Goal: Task Accomplishment & Management: Complete application form

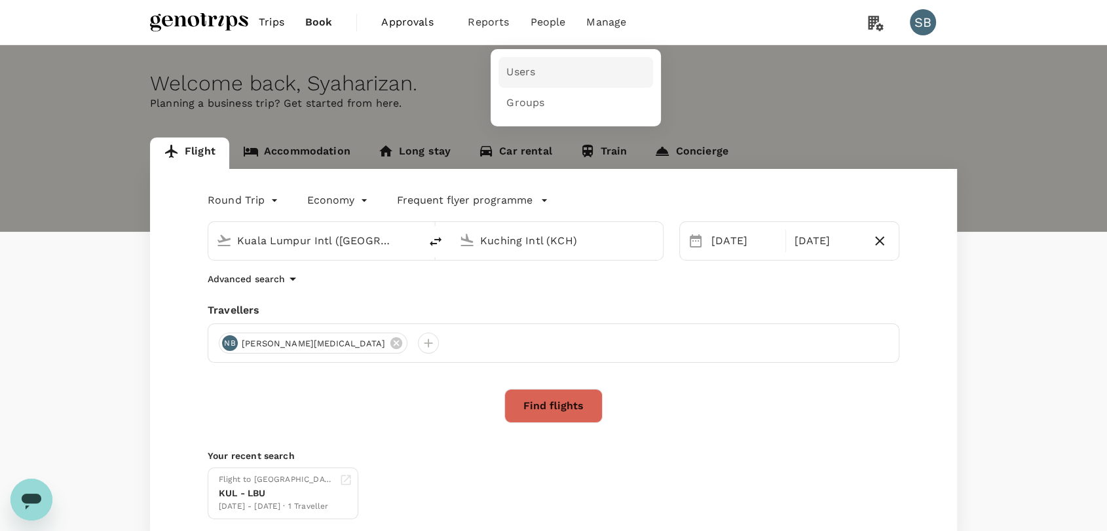
click at [528, 69] on span "Users" at bounding box center [520, 72] width 29 height 15
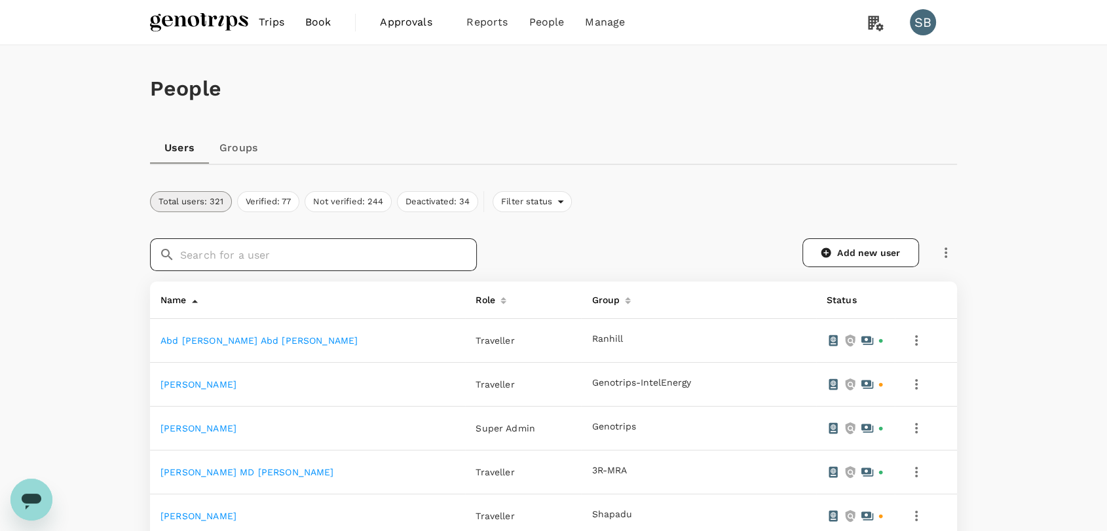
click at [251, 248] on input "text" at bounding box center [328, 254] width 297 height 33
click at [823, 248] on icon at bounding box center [826, 253] width 10 height 10
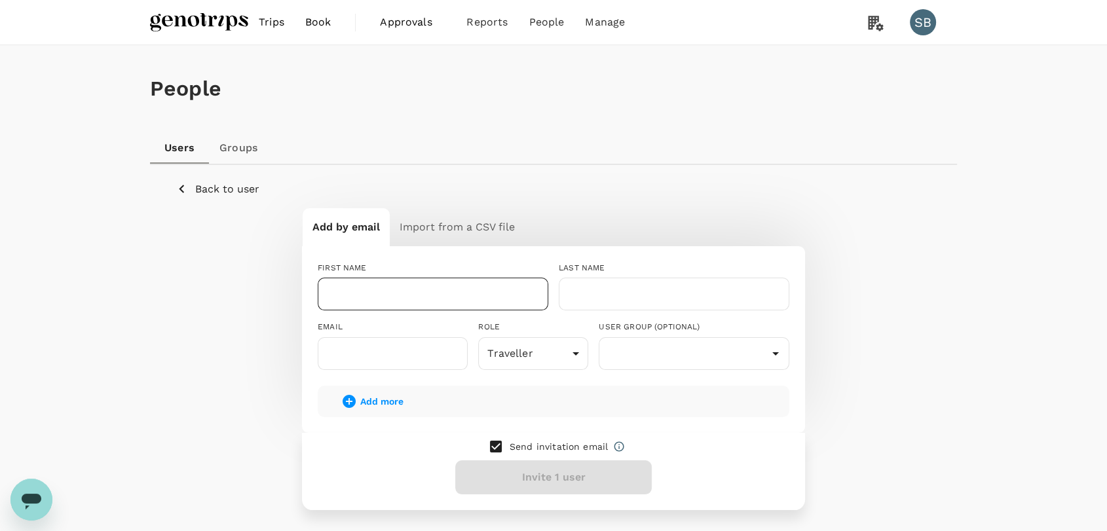
click at [413, 293] on input "text" at bounding box center [433, 294] width 231 height 33
paste input "[PERSON_NAME] bin [PERSON_NAME]"
drag, startPoint x: 523, startPoint y: 297, endPoint x: 422, endPoint y: 289, distance: 101.1
click at [422, 289] on input "[PERSON_NAME] bin [PERSON_NAME]" at bounding box center [433, 294] width 231 height 33
type input "[PERSON_NAME]"
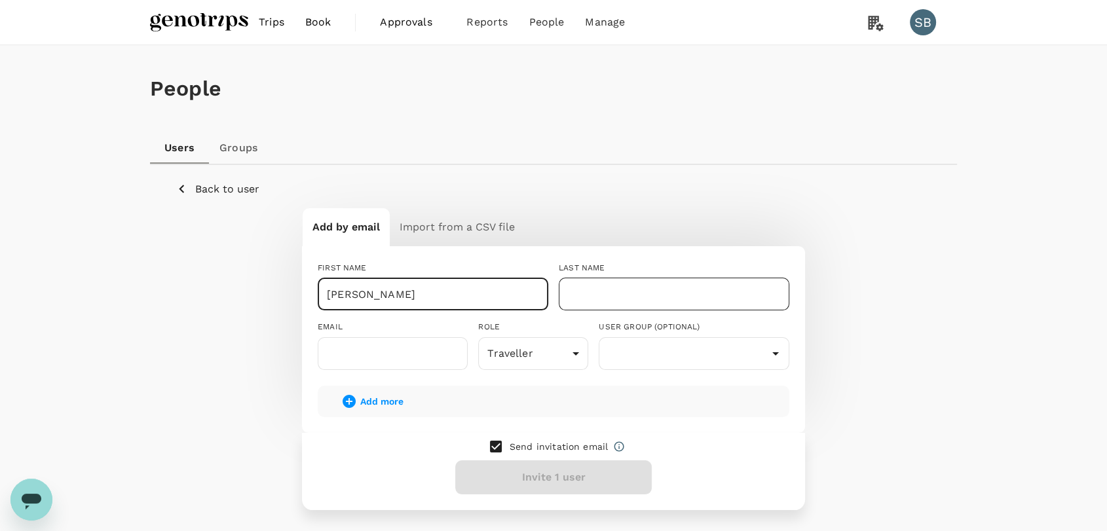
click at [608, 299] on input "text" at bounding box center [674, 294] width 231 height 33
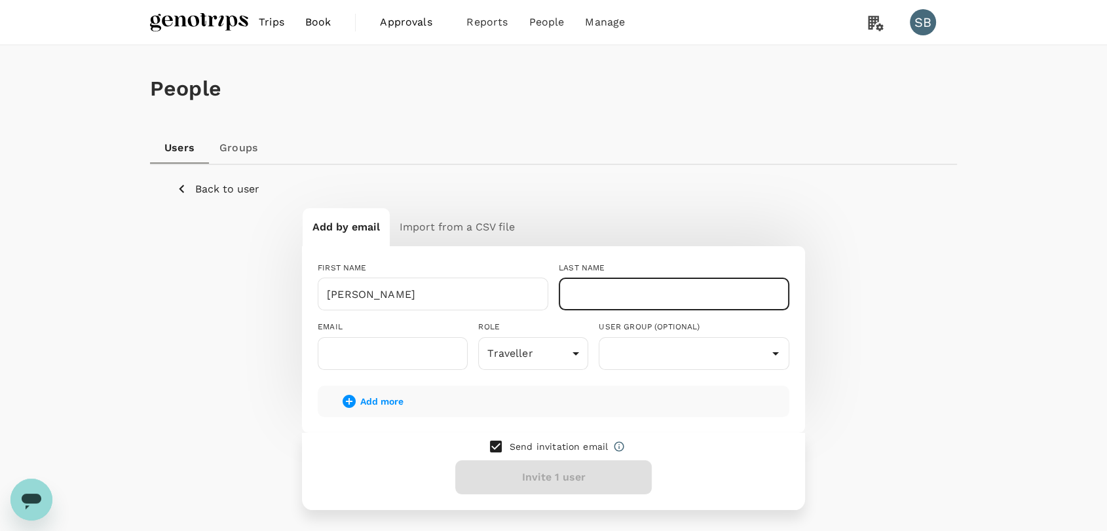
paste input "bin [PERSON_NAME]"
click at [576, 294] on input "bin [PERSON_NAME]" at bounding box center [674, 294] width 231 height 33
type input "[PERSON_NAME]"
click at [409, 347] on input "text" at bounding box center [393, 353] width 150 height 33
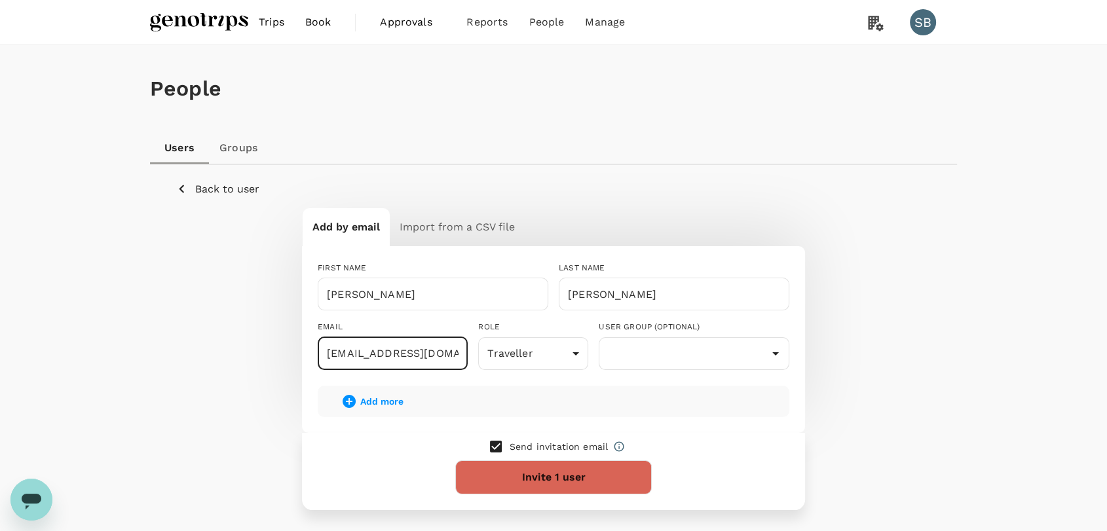
click at [393, 353] on input "izan+jasmine@3r-tmc.com" at bounding box center [393, 353] width 150 height 33
type input "izan+j@3r-tmc.com"
drag, startPoint x: 449, startPoint y: 355, endPoint x: 246, endPoint y: 354, distance: 202.3
click at [247, 355] on div "Add by email Import from a CSV file FIRST NAME Mohamad Rushdi ​ LAST NAME Bin M…" at bounding box center [553, 359] width 754 height 302
click at [420, 354] on input "izan+omarsuhaimi@Genotrips.com.my" at bounding box center [393, 353] width 150 height 33
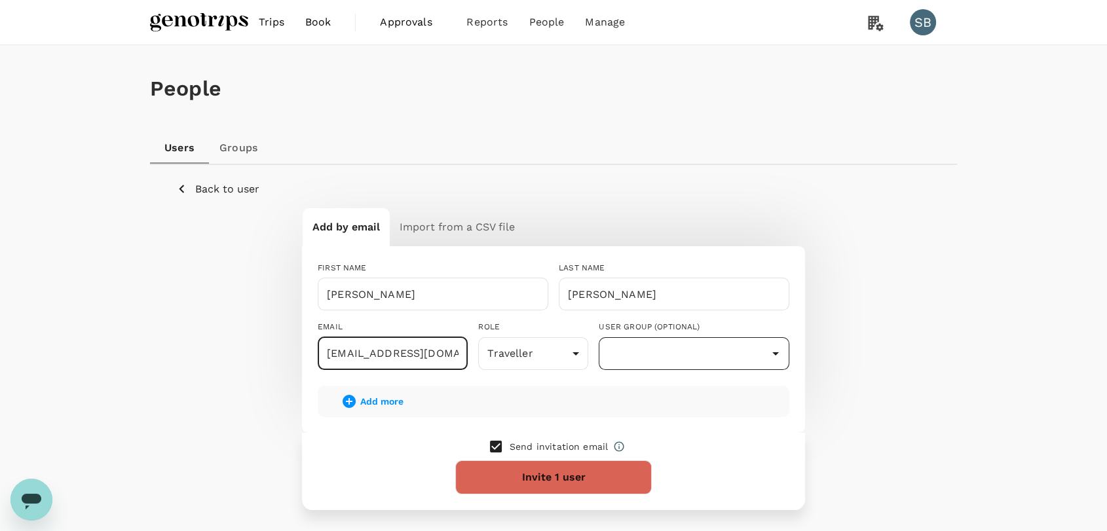
click at [770, 357] on icon "Open" at bounding box center [775, 354] width 16 height 16
type input "[EMAIL_ADDRESS][DOMAIN_NAME]"
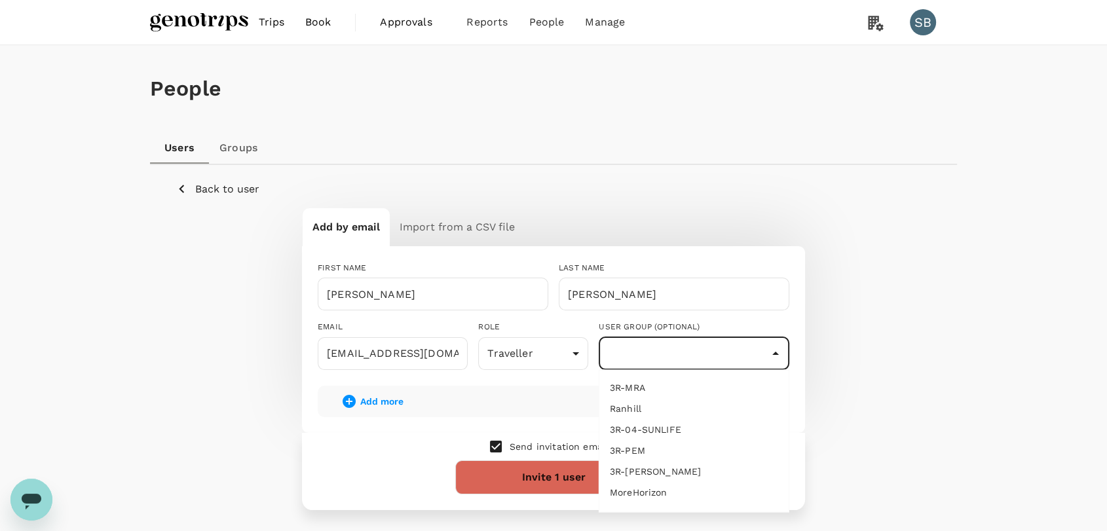
scroll to position [70, 0]
click at [706, 492] on li "3r-EPOMS" at bounding box center [693, 489] width 189 height 21
type input "3r-EPOMS"
click at [753, 352] on icon "Clear" at bounding box center [758, 353] width 13 height 13
click at [494, 443] on input "checkbox" at bounding box center [496, 447] width 28 height 28
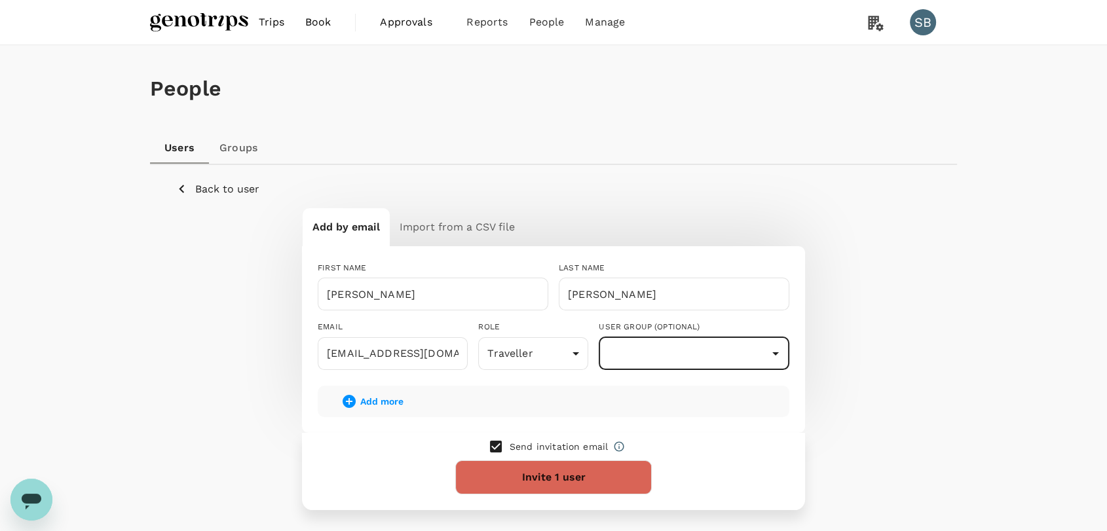
checkbox input "false"
click at [521, 487] on button "Add 1 user" at bounding box center [553, 477] width 196 height 34
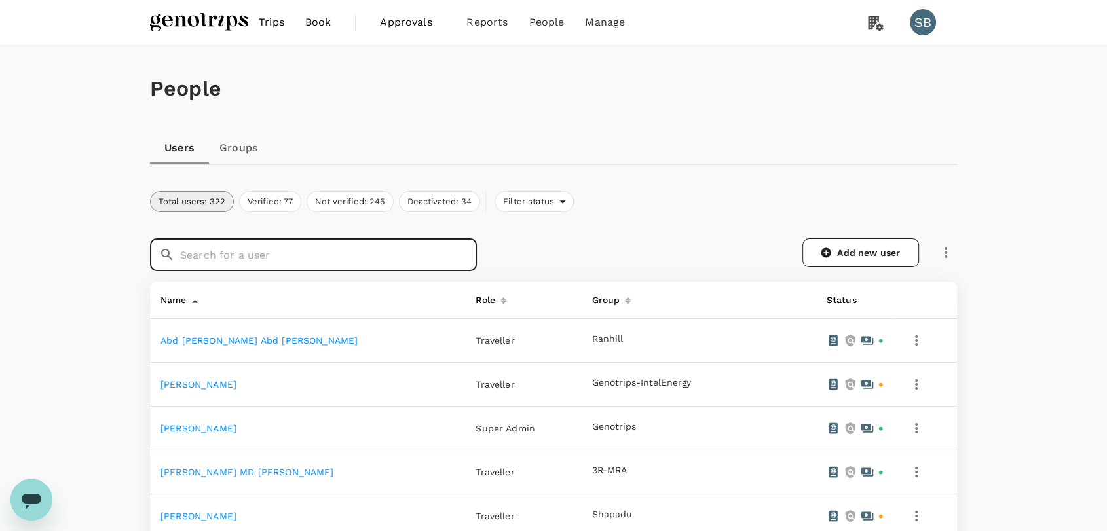
click at [335, 253] on input "text" at bounding box center [328, 254] width 297 height 33
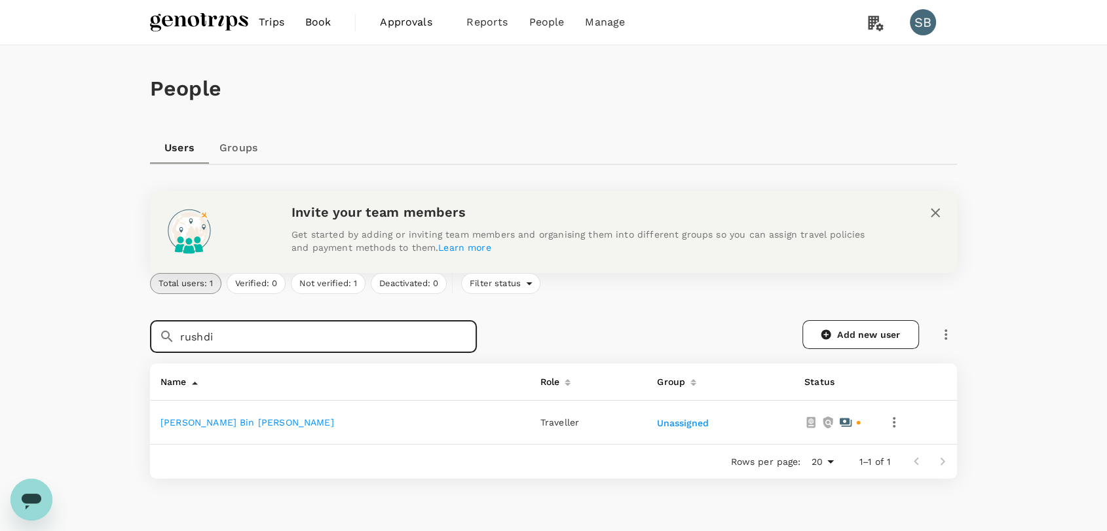
type input "rushdi"
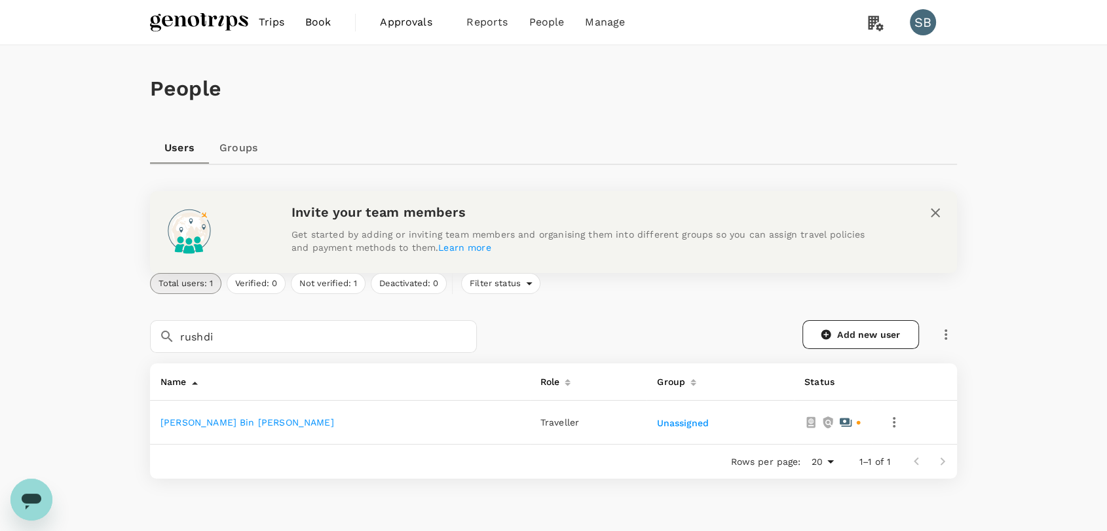
click at [319, 420] on link "[PERSON_NAME] Bin [PERSON_NAME]" at bounding box center [247, 422] width 174 height 10
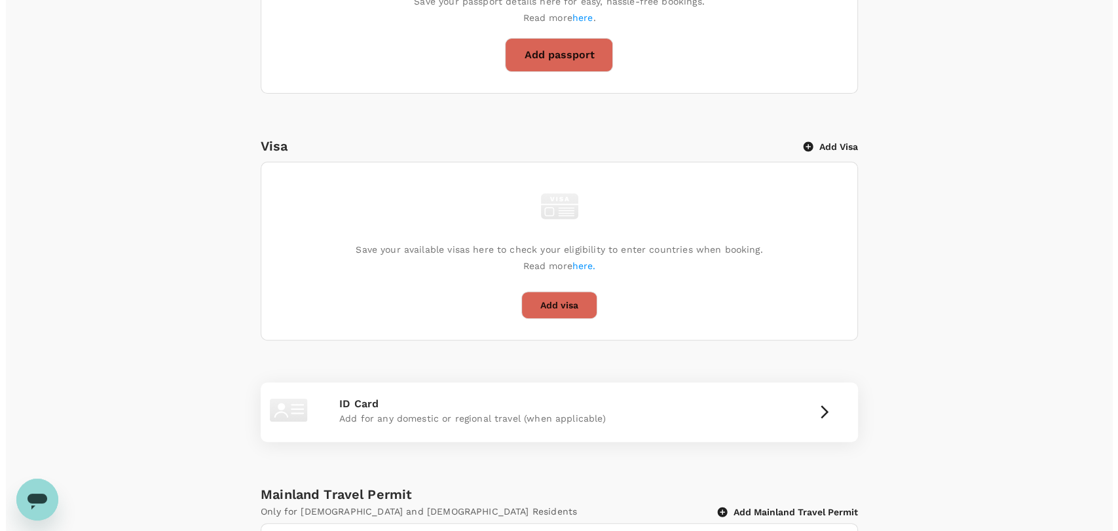
scroll to position [509, 0]
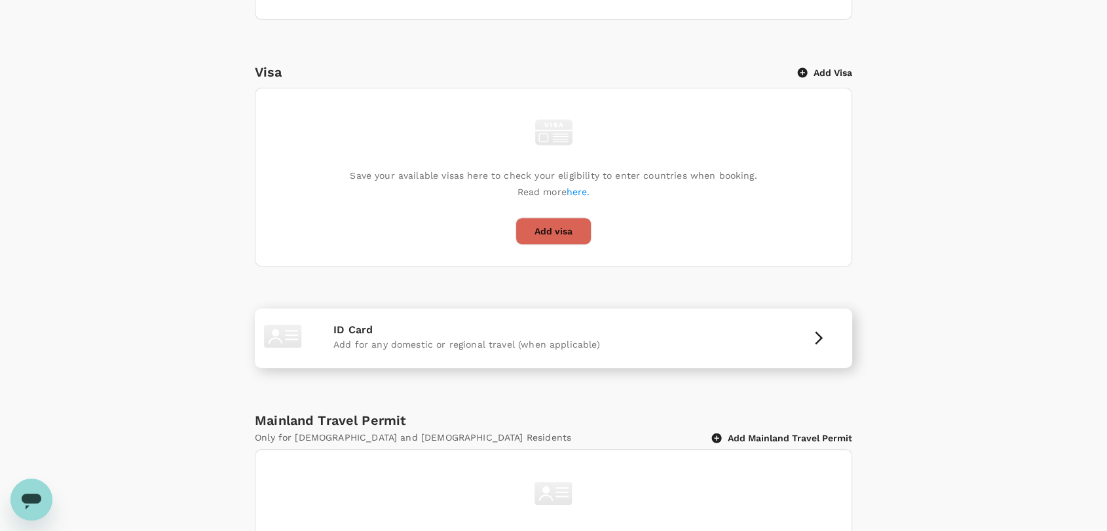
click at [706, 337] on p "ID Card" at bounding box center [553, 330] width 440 height 16
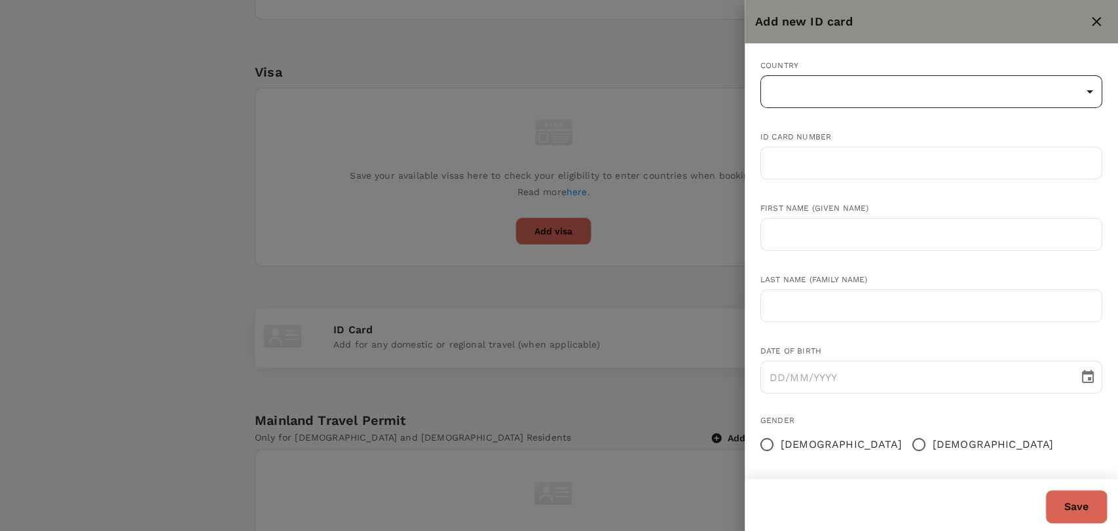
click at [890, 92] on body "Trips Book Approvals 0 Reports People Manage SB Back to users Last edit was on …" at bounding box center [559, 78] width 1118 height 1175
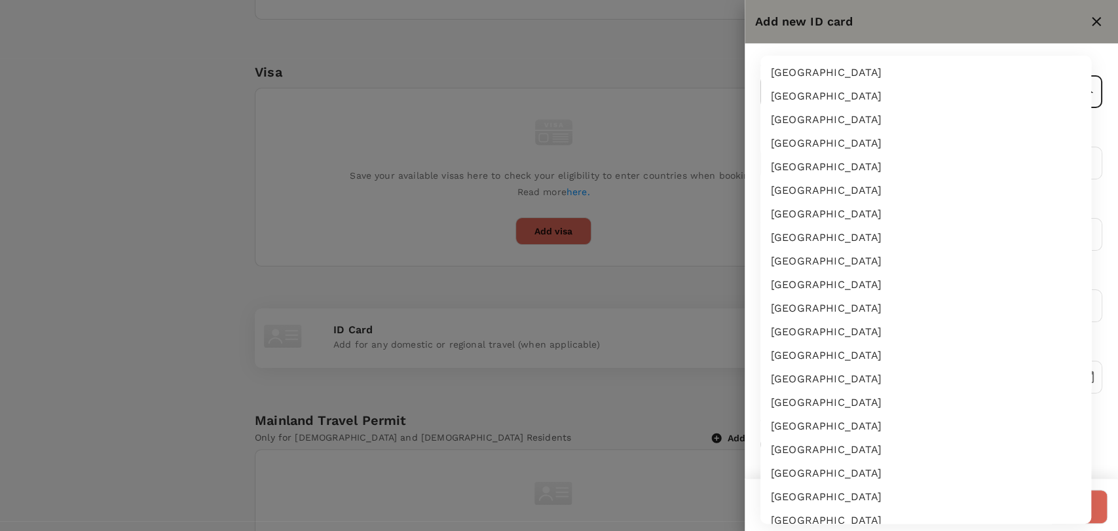
scroll to position [2258, 0]
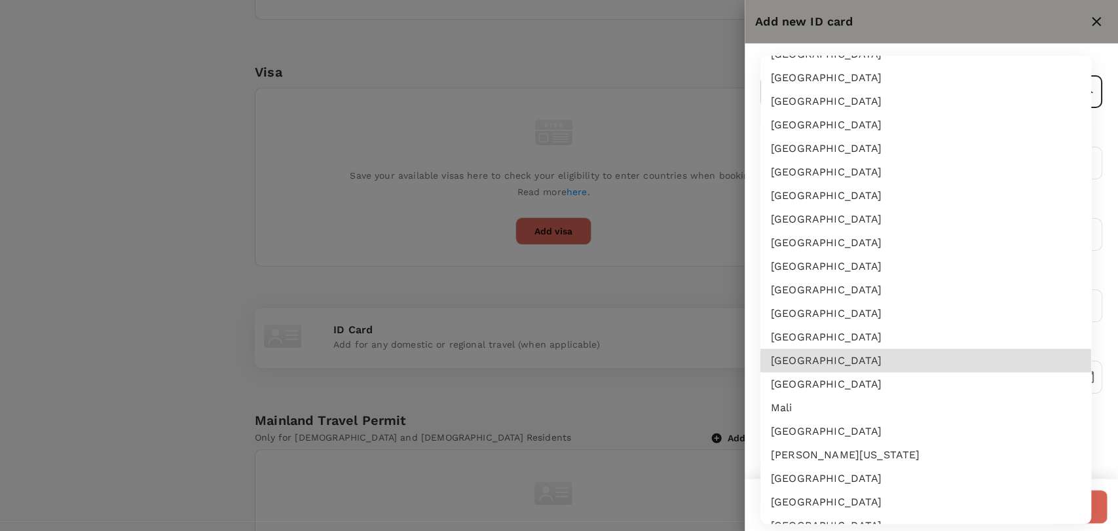
click at [864, 350] on li "[GEOGRAPHIC_DATA]" at bounding box center [925, 361] width 331 height 24
type input "MY"
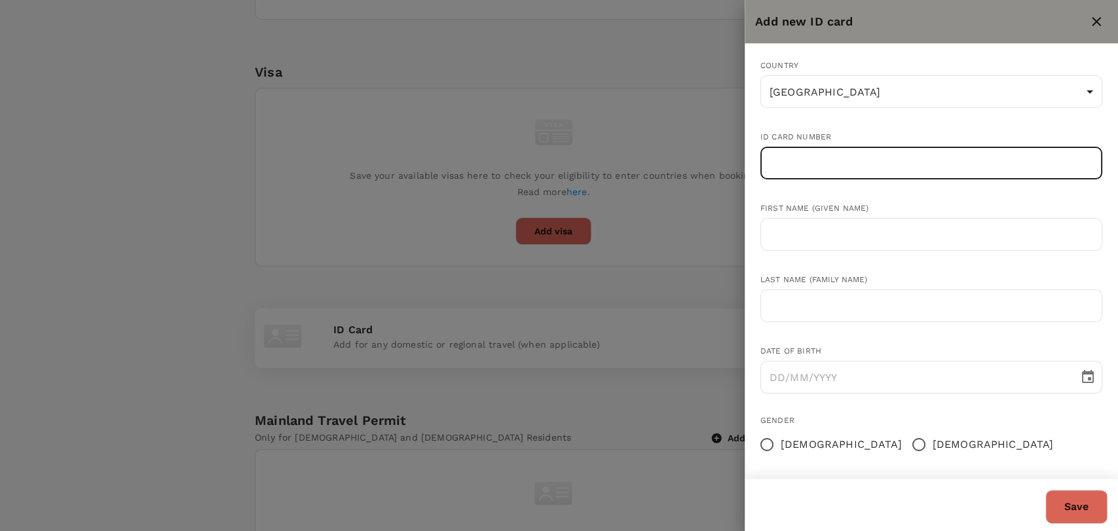
click at [855, 166] on input "text" at bounding box center [931, 163] width 342 height 33
paste input "7704040135579"
type input "7704040135579"
click at [774, 374] on input "DD/MM/YYYY" at bounding box center [914, 377] width 309 height 33
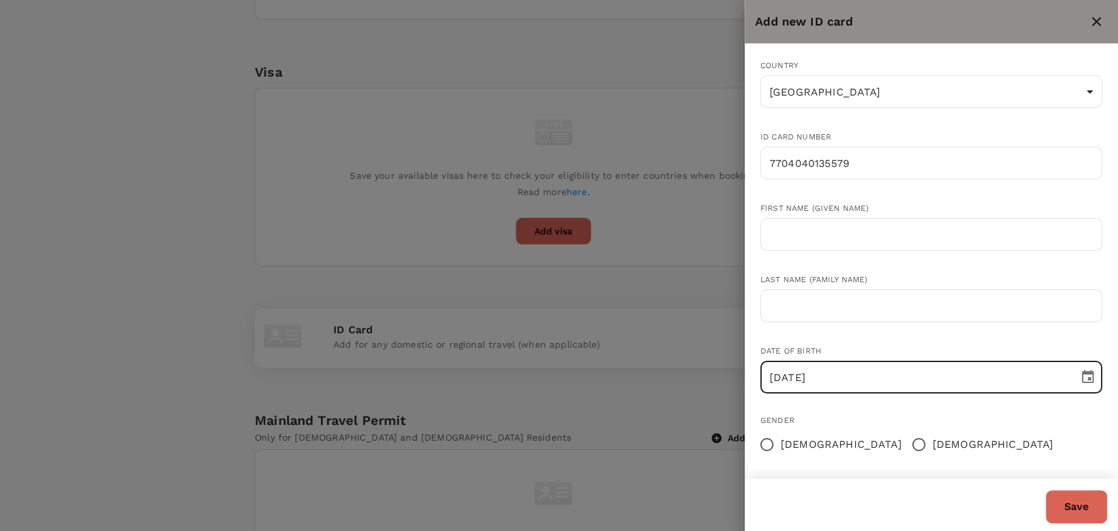
type input "[DATE]"
click at [905, 447] on input "[DEMOGRAPHIC_DATA]" at bounding box center [919, 445] width 28 height 28
radio input "true"
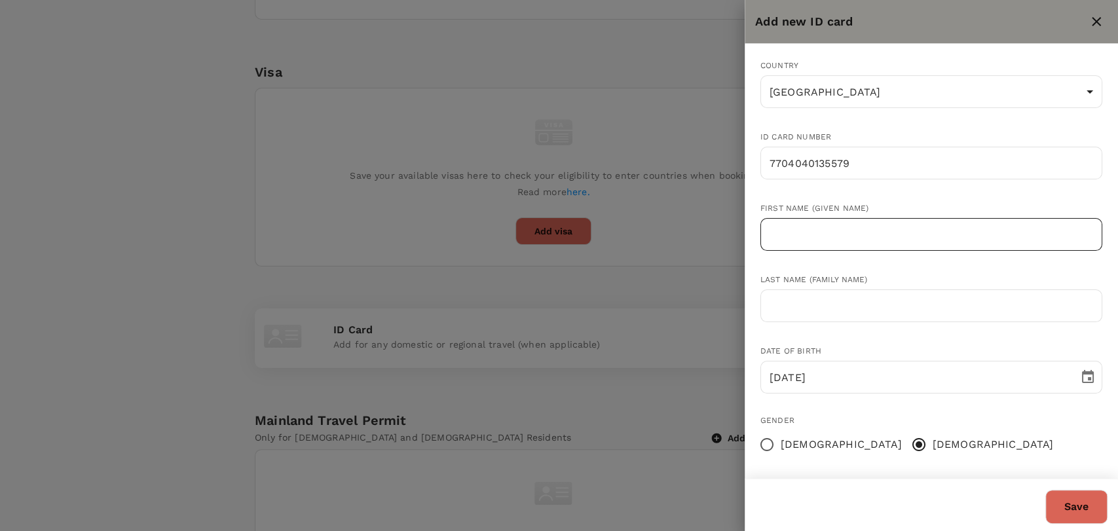
click at [841, 243] on input "text" at bounding box center [931, 234] width 342 height 33
paste input "[PERSON_NAME] bin [PERSON_NAME]"
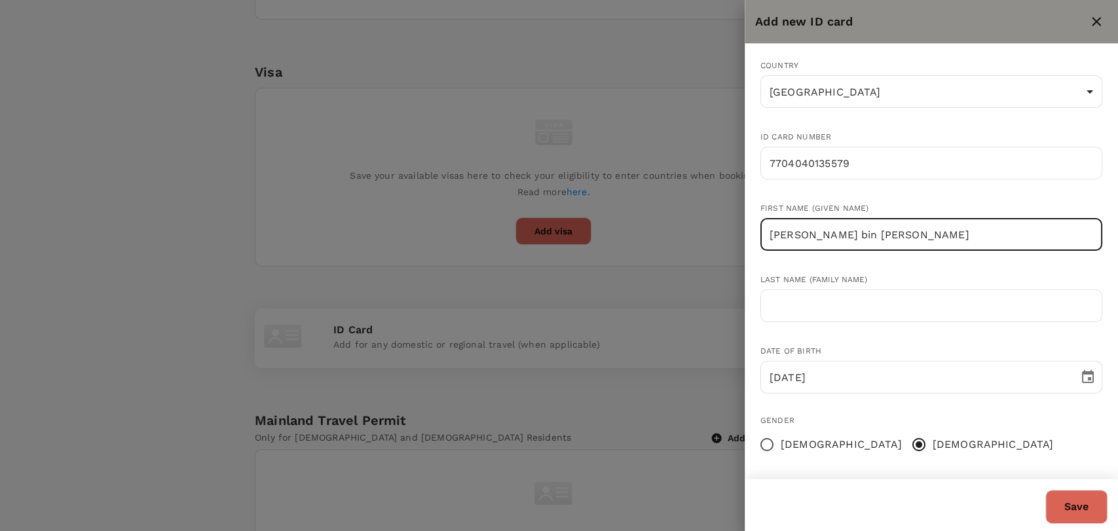
drag, startPoint x: 972, startPoint y: 234, endPoint x: 865, endPoint y: 227, distance: 107.0
click at [865, 227] on input "[PERSON_NAME] bin [PERSON_NAME]" at bounding box center [931, 234] width 342 height 33
type input "[PERSON_NAME]"
click at [796, 316] on input "text" at bounding box center [931, 305] width 342 height 33
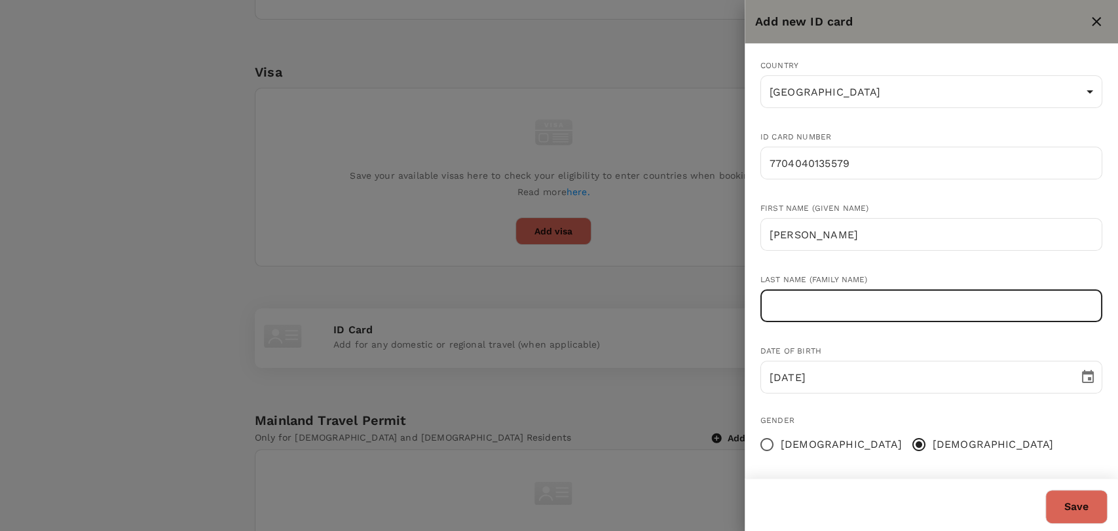
paste input "bin [PERSON_NAME]"
click at [774, 305] on input "bin [PERSON_NAME]" at bounding box center [931, 305] width 342 height 33
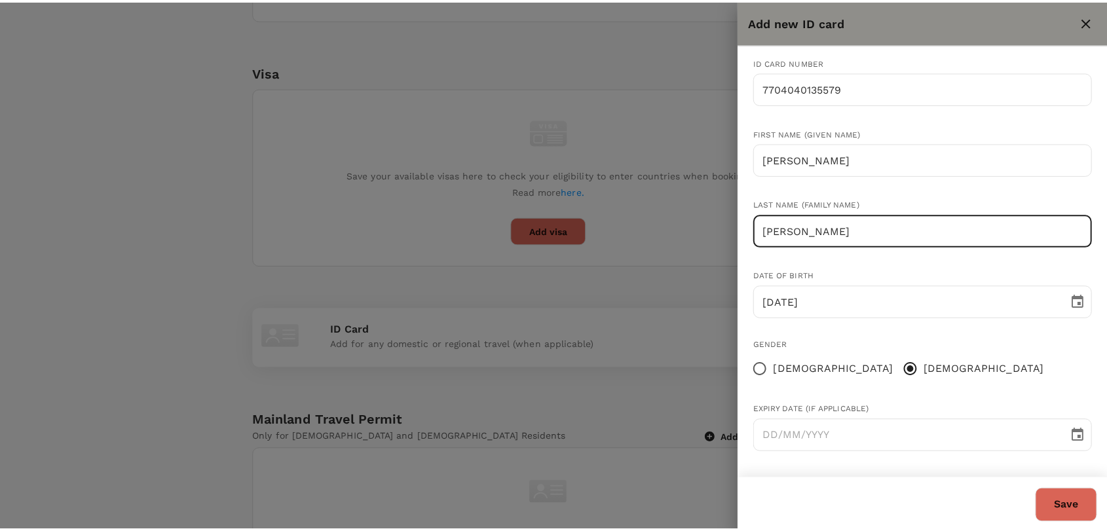
scroll to position [0, 0]
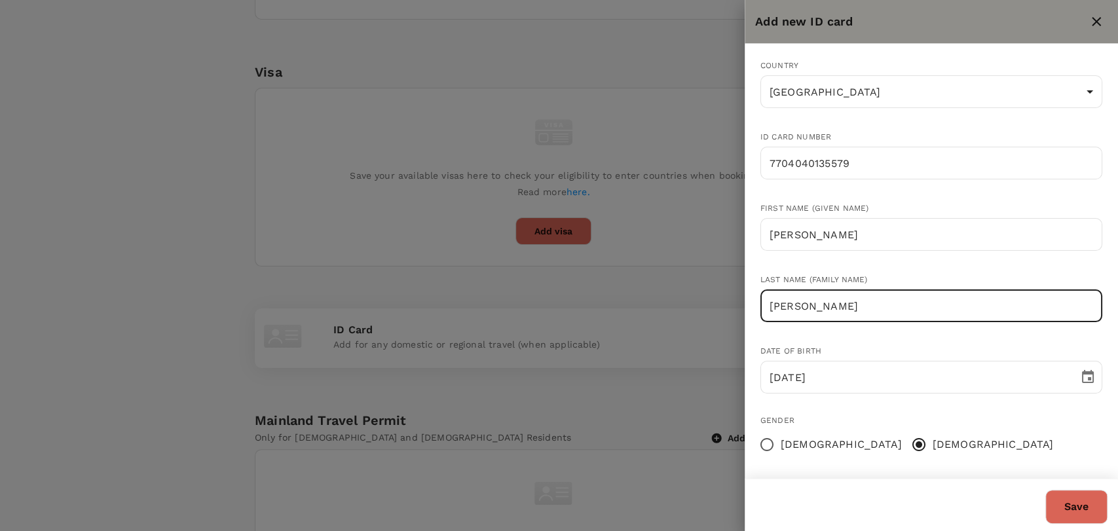
type input "[PERSON_NAME]"
click at [1085, 512] on button "Save" at bounding box center [1076, 507] width 62 height 34
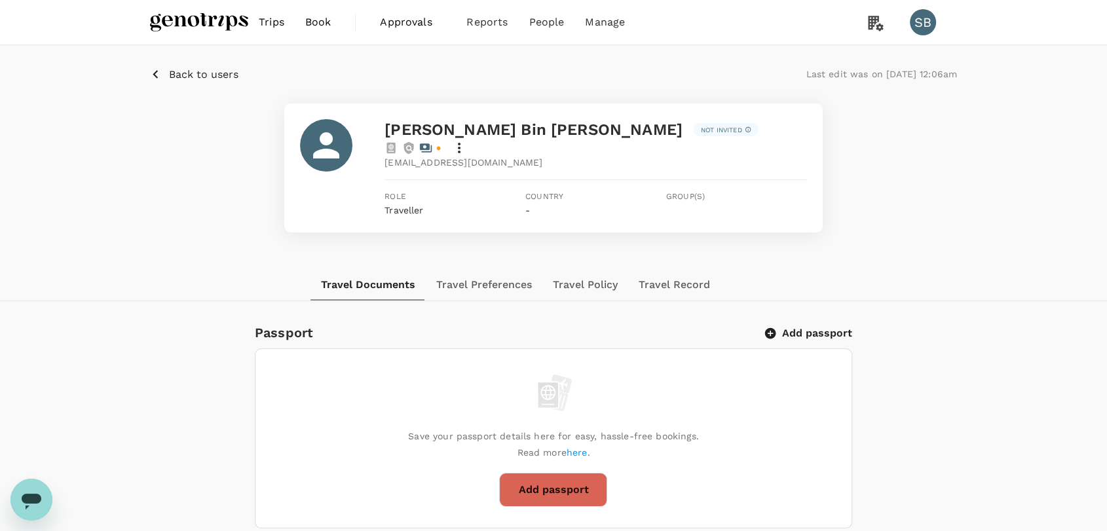
click at [175, 23] on img at bounding box center [199, 22] width 98 height 29
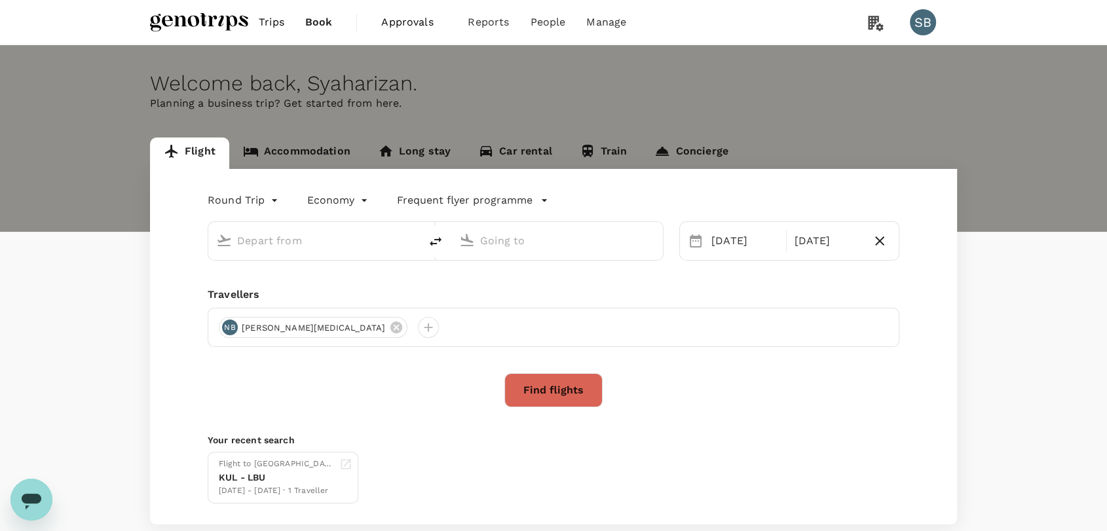
type input "Kuala Lumpur Intl ([GEOGRAPHIC_DATA])"
type input "Kuching Intl (KCH)"
type input "Kuala Lumpur Intl ([GEOGRAPHIC_DATA])"
type input "Kuching Intl (KCH)"
